Goal: Navigation & Orientation: Find specific page/section

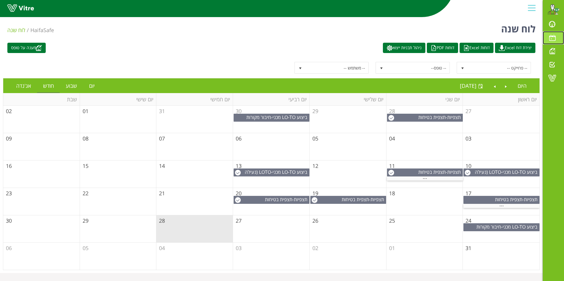
click at [556, 36] on span at bounding box center [552, 37] width 15 height 7
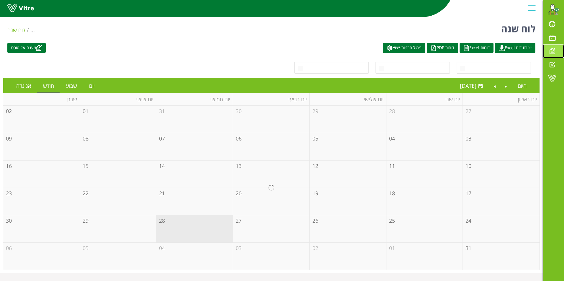
click at [556, 53] on span at bounding box center [552, 50] width 15 height 7
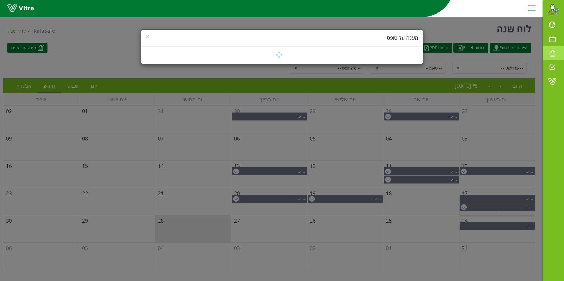
click at [552, 49] on div "× מענה על טופס" at bounding box center [282, 140] width 564 height 281
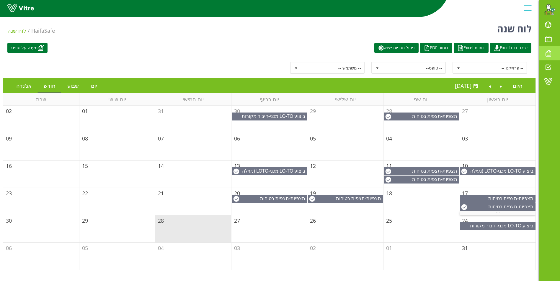
click at [552, 54] on span at bounding box center [547, 53] width 15 height 7
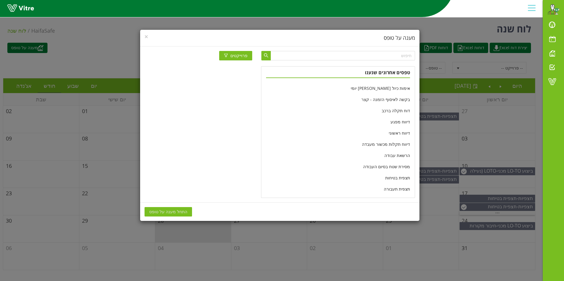
click at [553, 70] on div "× מענה על טופס פרוייקטים טפסים אחרונים שנענו אימות כיול מאזניים יומי בקשה לאיסו…" at bounding box center [282, 140] width 564 height 281
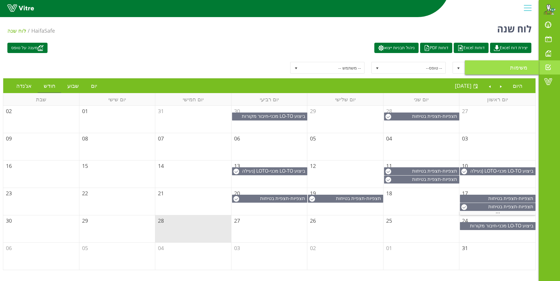
click at [521, 70] on span "משימות" at bounding box center [522, 67] width 24 height 7
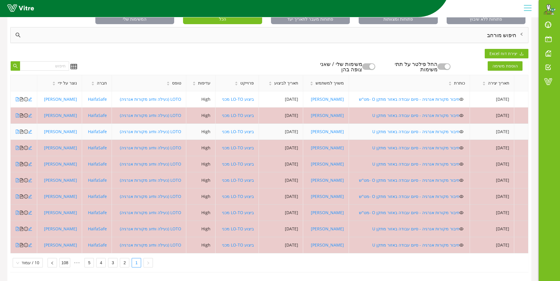
scroll to position [43, 0]
